Goal: Task Accomplishment & Management: Use online tool/utility

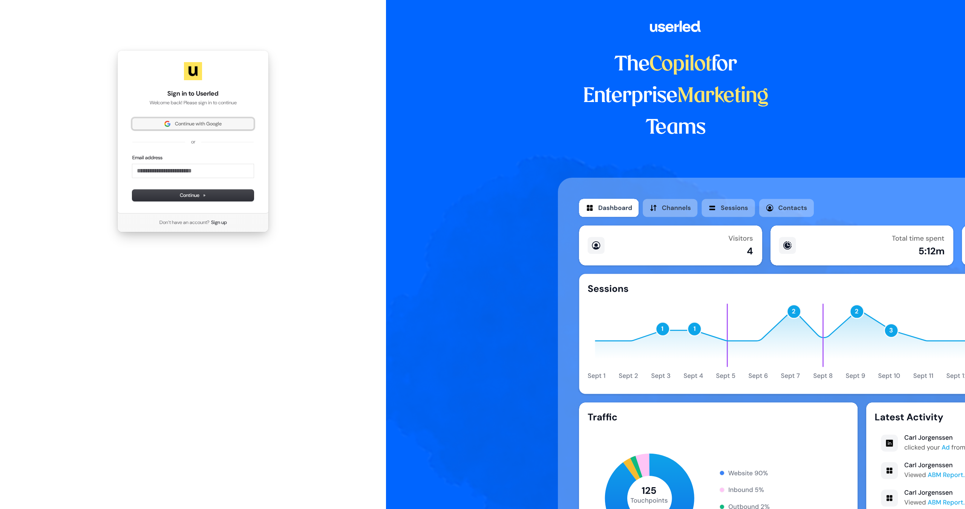
click at [199, 121] on span "Continue with Google" at bounding box center [198, 124] width 47 height 7
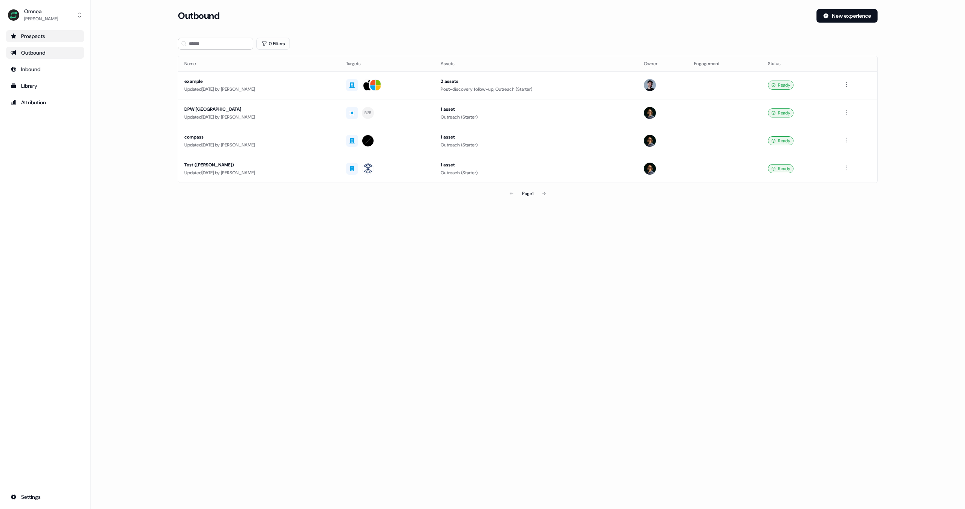
click at [54, 34] on div "Prospects" at bounding box center [45, 36] width 69 height 8
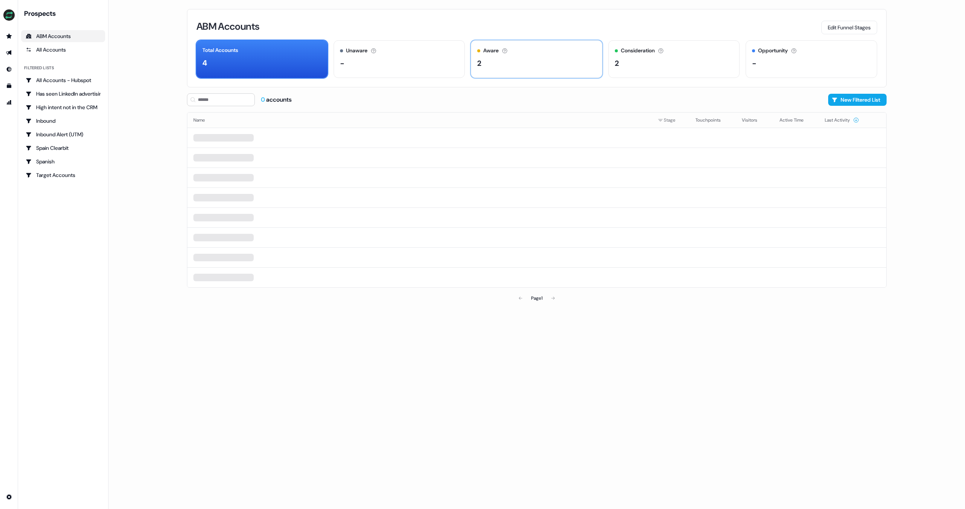
click at [516, 67] on div "2" at bounding box center [536, 63] width 119 height 11
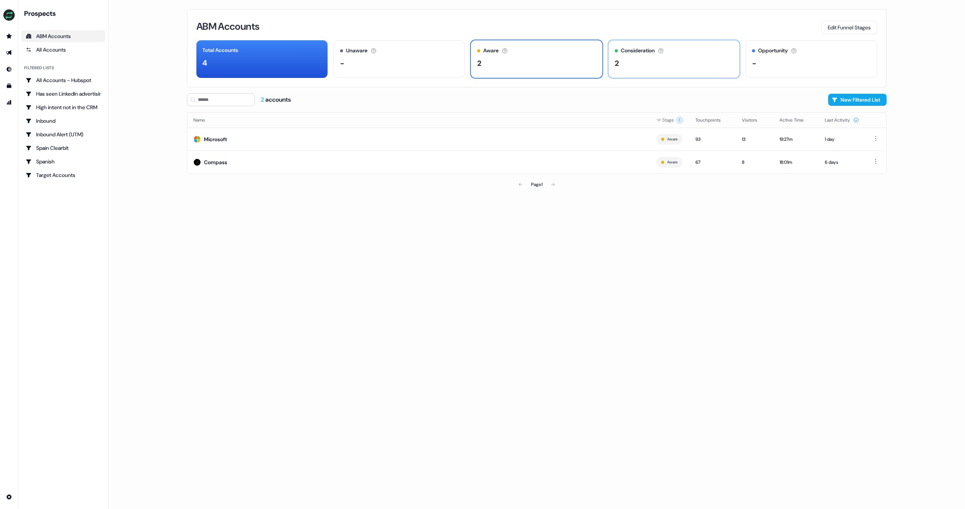
click at [660, 76] on div "Consideration Accounts with 25+ minutes of usage and 2+ visitors in the last 60…" at bounding box center [674, 59] width 132 height 38
click at [507, 68] on div "2" at bounding box center [536, 63] width 119 height 11
